Goal: Check status: Check status

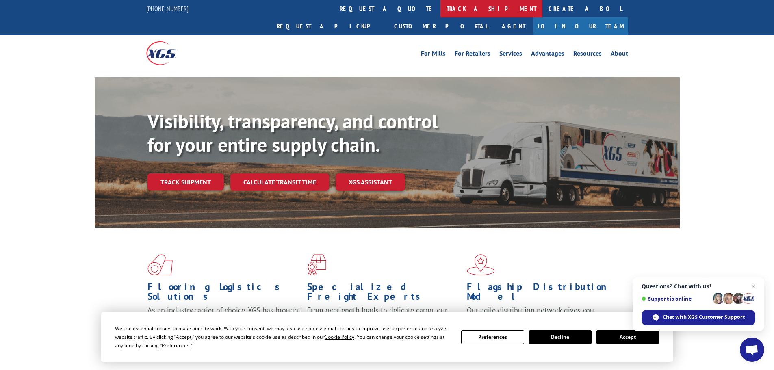
click at [440, 9] on link "track a shipment" at bounding box center [491, 8] width 102 height 17
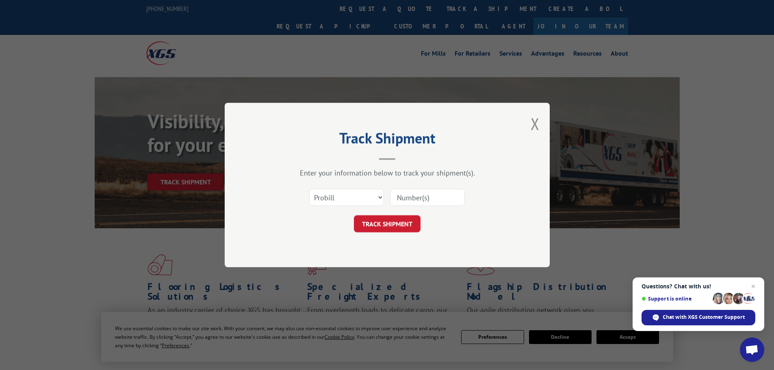
click at [396, 194] on input at bounding box center [427, 197] width 75 height 17
paste input "643233"
type input "643233"
drag, startPoint x: 384, startPoint y: 228, endPoint x: 390, endPoint y: 230, distance: 6.4
click at [384, 229] on button "TRACK SHIPMENT" at bounding box center [387, 223] width 67 height 17
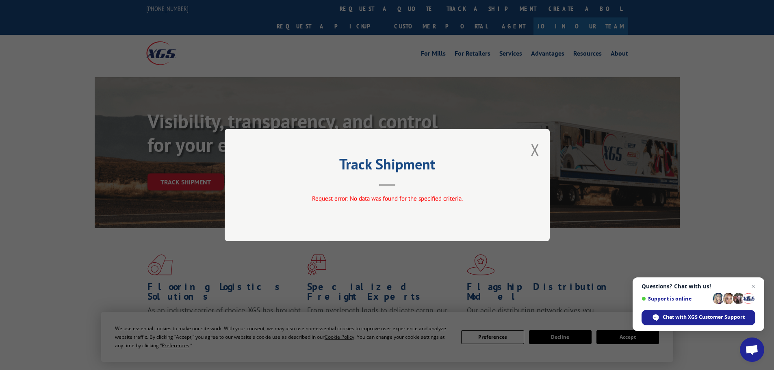
click at [530, 151] on div "Track Shipment Request error: No data was found for the specified criteria." at bounding box center [387, 185] width 325 height 113
click at [533, 149] on button "Close modal" at bounding box center [535, 150] width 9 height 22
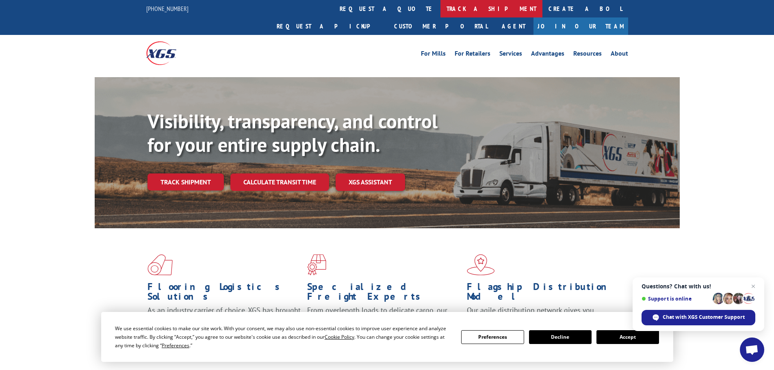
click at [440, 3] on link "track a shipment" at bounding box center [491, 8] width 102 height 17
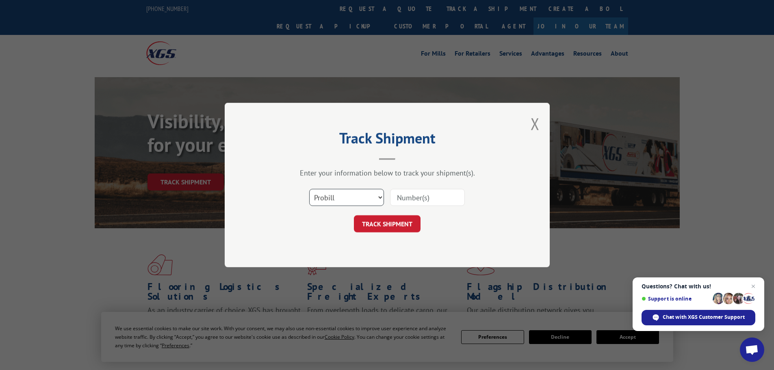
click at [362, 192] on select "Select category... Probill BOL PO" at bounding box center [346, 197] width 75 height 17
select select "po"
click at [309, 189] on select "Select category... Probill BOL PO" at bounding box center [346, 197] width 75 height 17
click at [399, 199] on input at bounding box center [427, 197] width 75 height 17
paste input "70541440"
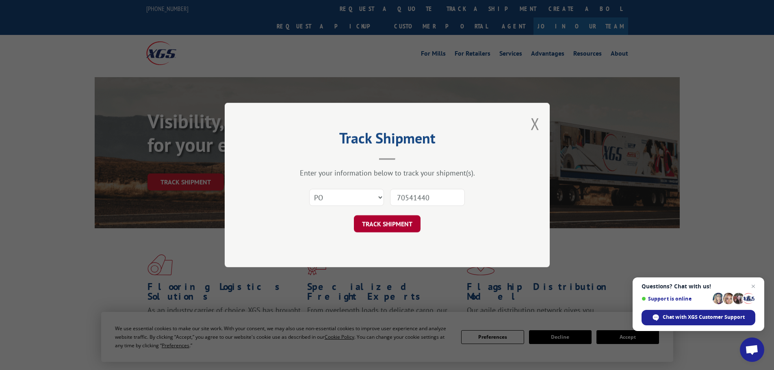
type input "70541440"
click at [393, 221] on button "TRACK SHIPMENT" at bounding box center [387, 223] width 67 height 17
